Goal: Information Seeking & Learning: Learn about a topic

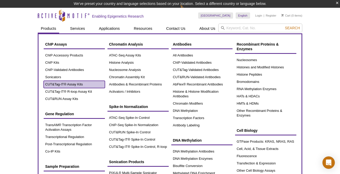
click at [57, 82] on link "CUT&Tag-IT® Assay Kits" at bounding box center [74, 84] width 61 height 7
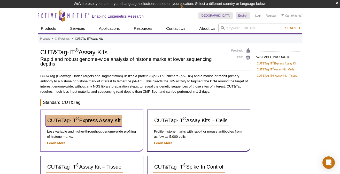
click at [91, 119] on span "CUT&Tag-IT ® Express Assay Kit" at bounding box center [83, 120] width 73 height 6
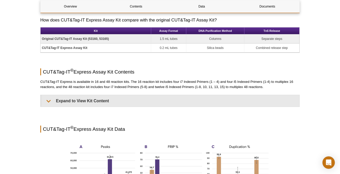
scroll to position [330, 0]
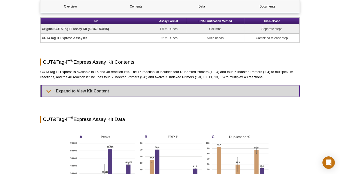
click at [49, 89] on summary "Expand to View Kit Content" at bounding box center [170, 91] width 258 height 12
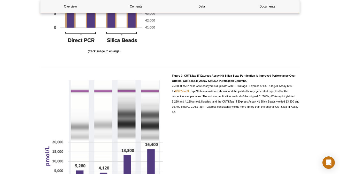
scroll to position [1074, 0]
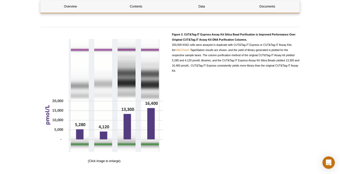
click at [112, 157] on div "(Click image to enlarge)" at bounding box center [104, 98] width 128 height 132
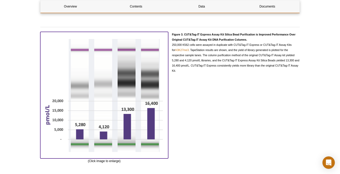
click at [104, 112] on img at bounding box center [104, 94] width 128 height 125
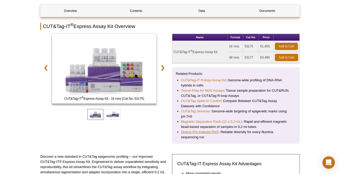
scroll to position [55, 0]
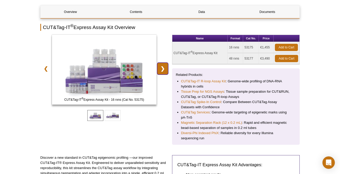
click at [164, 69] on link "❯" at bounding box center [162, 69] width 11 height 12
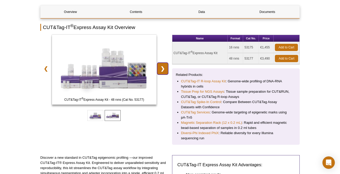
scroll to position [0, 0]
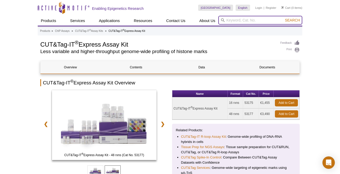
click at [259, 21] on input "search" at bounding box center [260, 20] width 84 height 9
type input "silica beads"
click at [284, 18] on button "Search" at bounding box center [293, 20] width 18 height 5
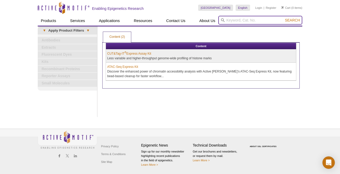
click at [227, 19] on input "search" at bounding box center [260, 20] width 84 height 9
type input "DNA purification"
click at [284, 18] on button "Search" at bounding box center [293, 20] width 18 height 5
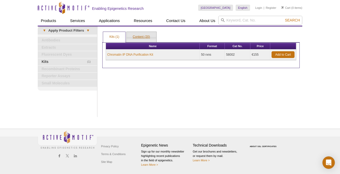
click at [138, 37] on link "Content (20)" at bounding box center [142, 37] width 30 height 10
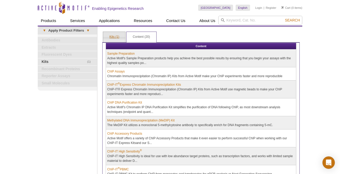
click at [113, 35] on link "Kits (1)" at bounding box center [114, 37] width 22 height 10
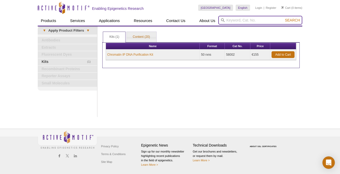
click at [238, 20] on input "search" at bounding box center [260, 20] width 84 height 9
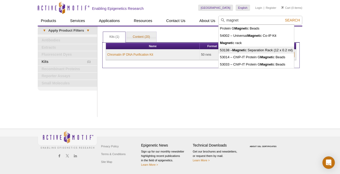
click at [240, 51] on strong "Magnet" at bounding box center [238, 50] width 12 height 4
type input "53138 – Magnetic Separation Rack (12 x 0.2 ml)"
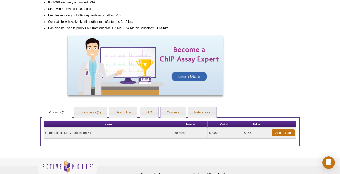
scroll to position [184, 0]
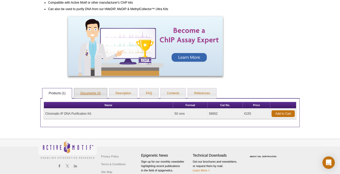
click at [87, 93] on link "Documents (3)" at bounding box center [90, 93] width 33 height 10
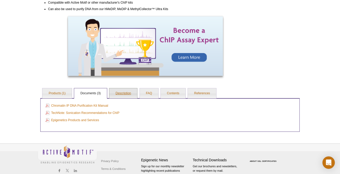
click at [118, 92] on link "Description" at bounding box center [123, 93] width 28 height 10
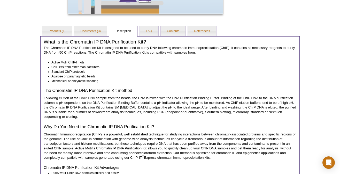
scroll to position [326, 0]
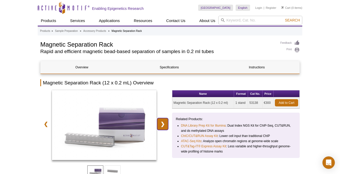
click at [163, 125] on link "❯" at bounding box center [162, 124] width 11 height 12
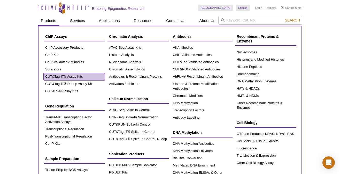
click at [72, 75] on link "CUT&Tag-IT® Assay Kits" at bounding box center [74, 76] width 61 height 7
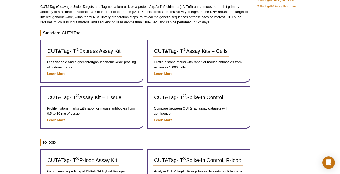
scroll to position [62, 0]
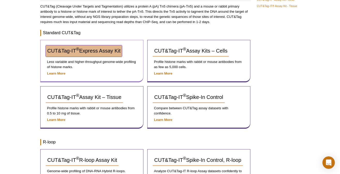
click at [92, 53] on span "CUT&Tag-IT ® Express Assay Kit" at bounding box center [83, 51] width 73 height 6
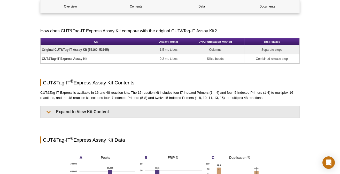
scroll to position [207, 0]
